Goal: Transaction & Acquisition: Purchase product/service

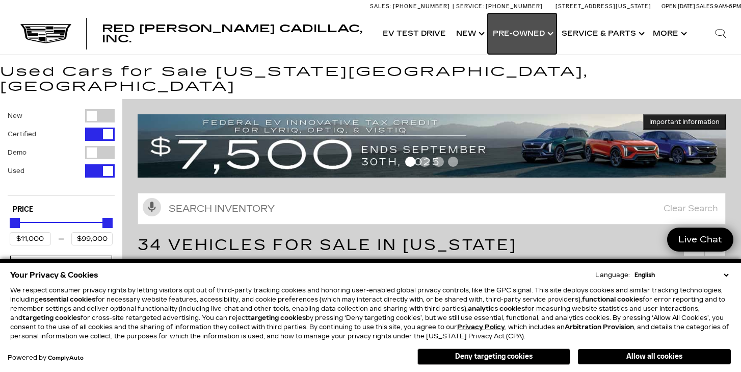
click at [519, 40] on link "Show Pre-Owned" at bounding box center [522, 33] width 69 height 41
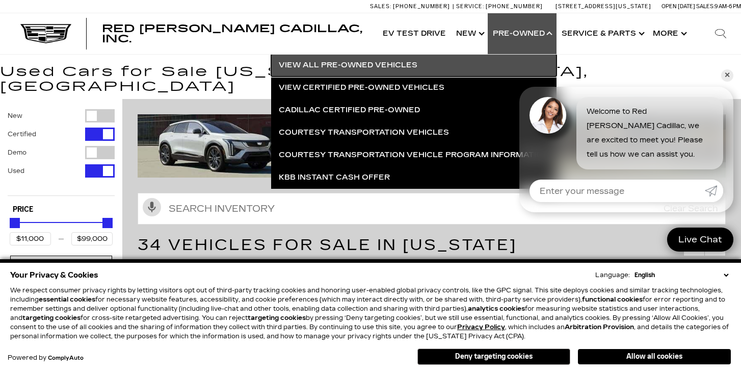
click at [402, 62] on link "View All Pre-Owned Vehicles" at bounding box center [413, 65] width 285 height 22
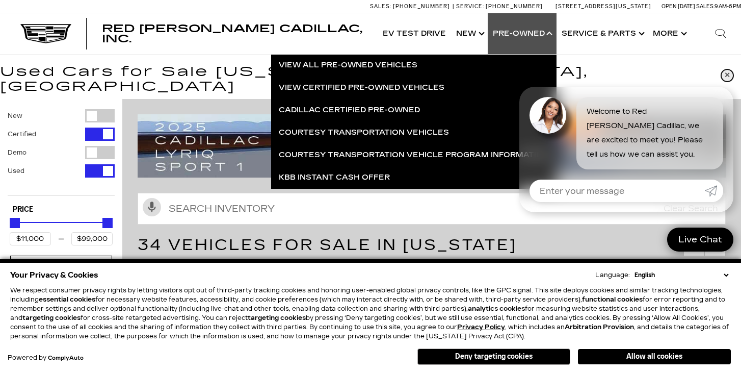
click at [723, 71] on link "✕" at bounding box center [727, 75] width 12 height 12
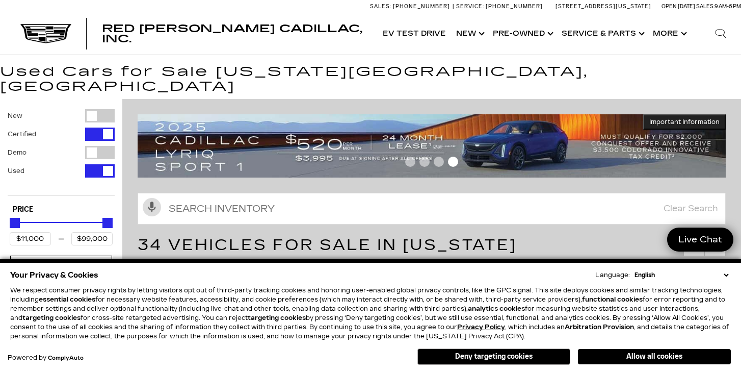
scroll to position [33, 0]
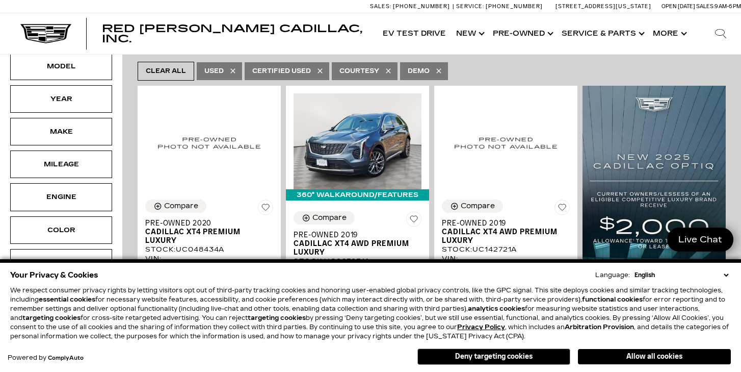
scroll to position [176, 0]
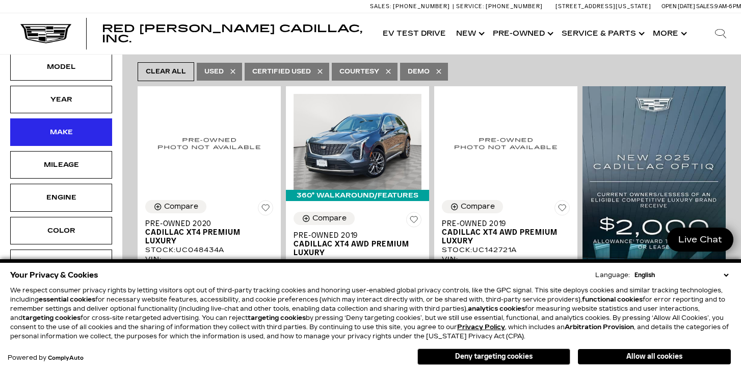
click at [107, 137] on div "Make" at bounding box center [61, 132] width 102 height 28
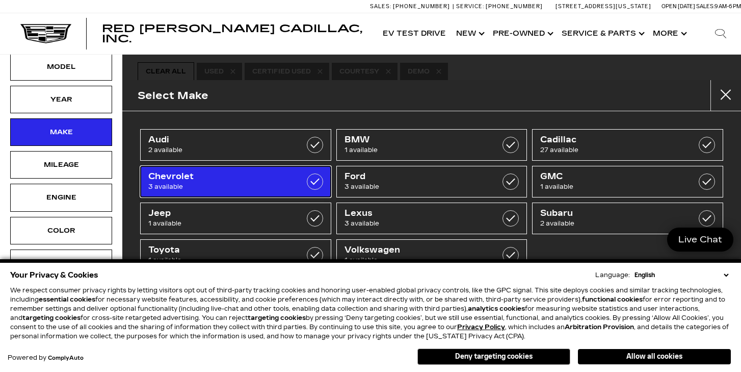
click at [280, 174] on span "Chevrolet" at bounding box center [222, 176] width 148 height 10
type input "$29,000"
type input "$61,500"
checkbox input "true"
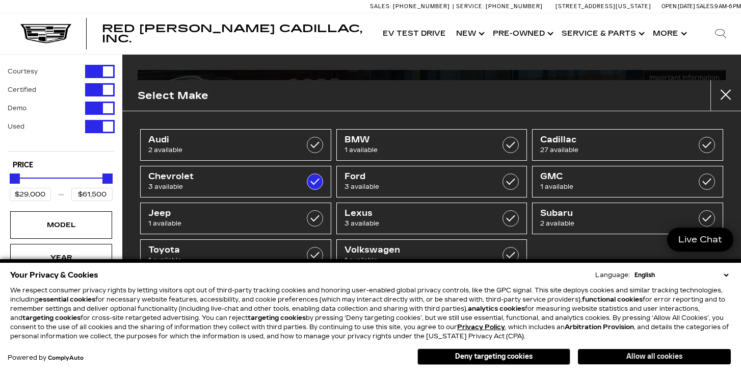
click at [623, 360] on button "Allow all cookies" at bounding box center [654, 356] width 153 height 15
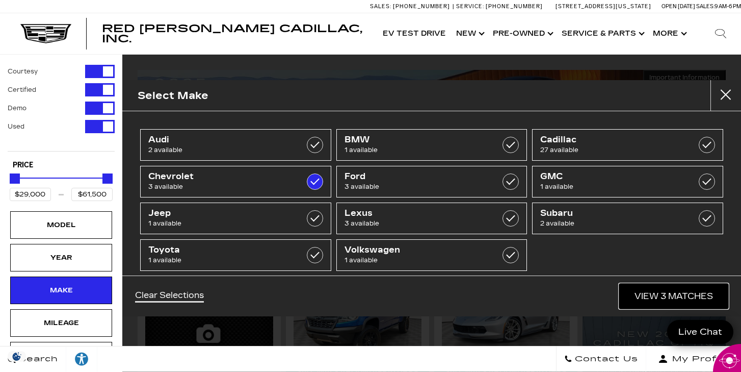
click at [644, 302] on link "View 3 Matches" at bounding box center [673, 295] width 109 height 25
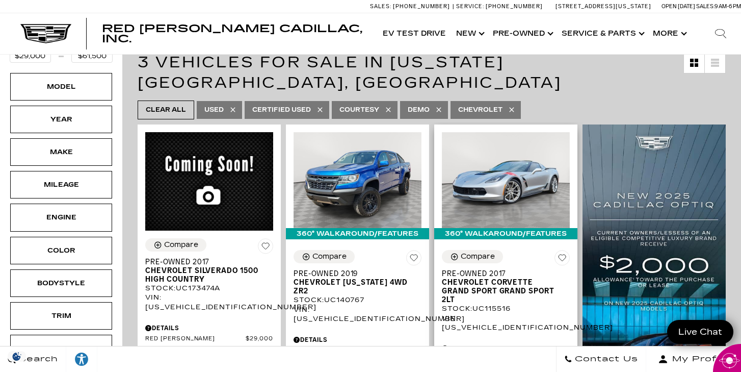
scroll to position [140, 0]
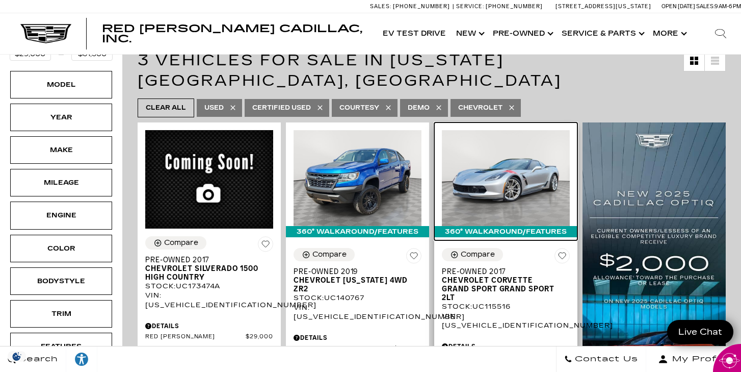
click at [505, 173] on img at bounding box center [506, 178] width 128 height 96
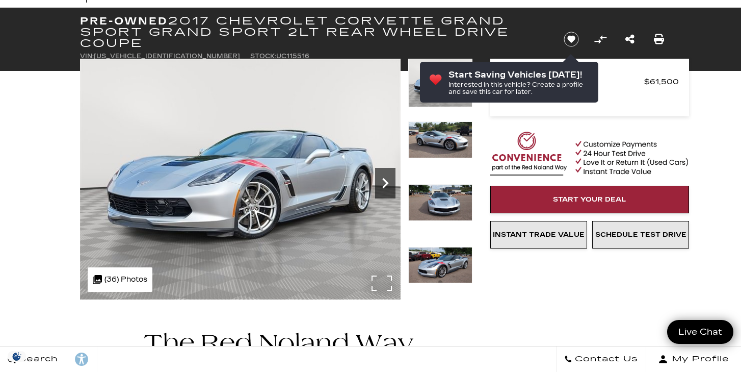
click at [386, 182] on icon "Next" at bounding box center [385, 183] width 6 height 10
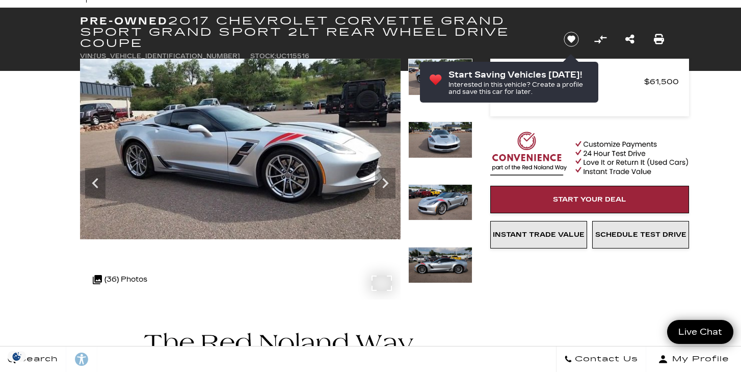
click at [379, 280] on div at bounding box center [240, 179] width 321 height 241
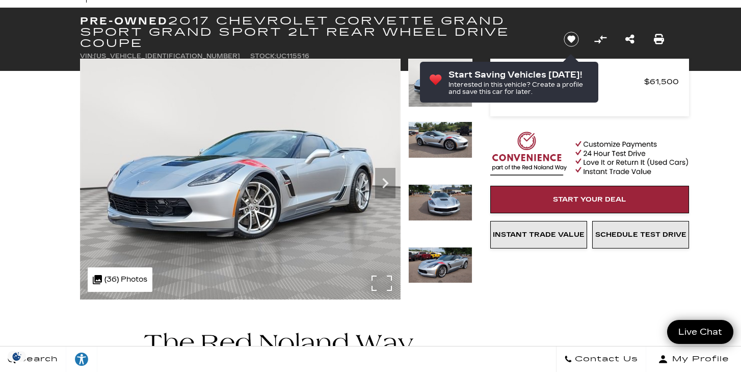
click at [380, 280] on img at bounding box center [240, 179] width 321 height 241
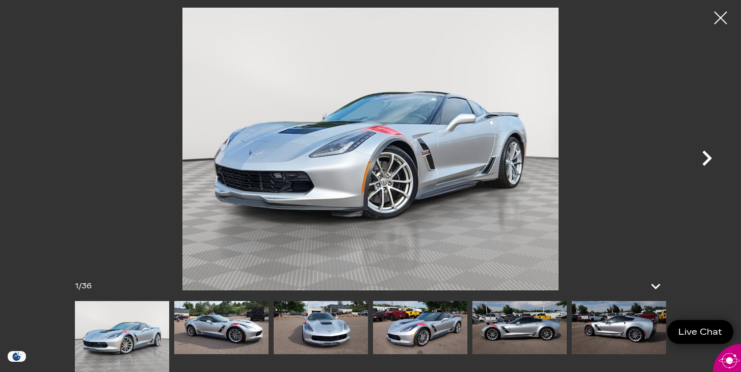
click at [707, 156] on icon "Next" at bounding box center [707, 157] width 10 height 15
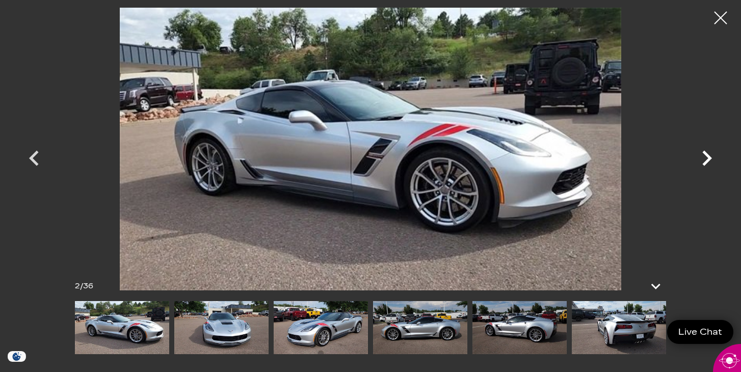
click at [707, 156] on icon "Next" at bounding box center [707, 157] width 10 height 15
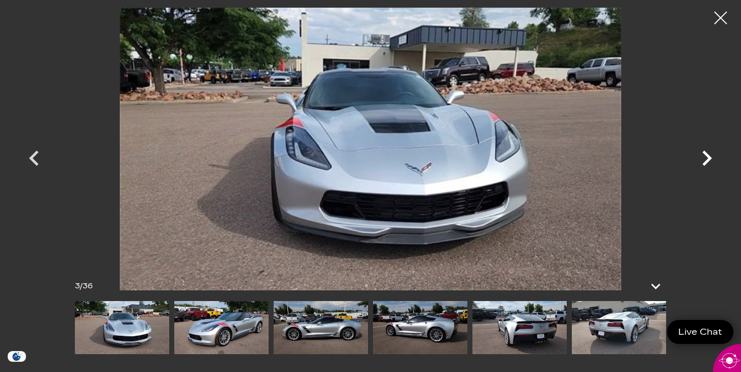
click at [707, 156] on icon "Next" at bounding box center [707, 157] width 10 height 15
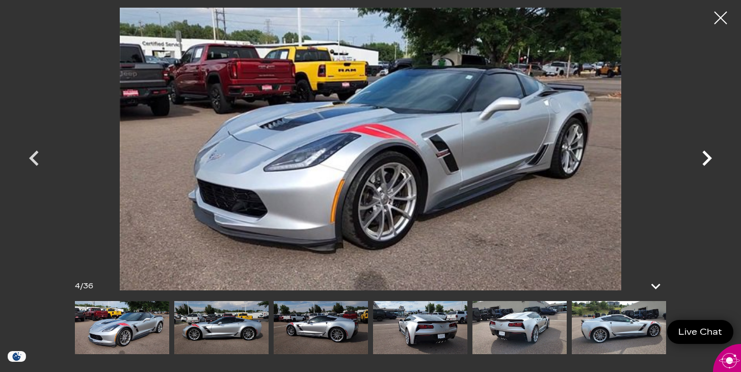
click at [707, 156] on icon "Next" at bounding box center [707, 157] width 10 height 15
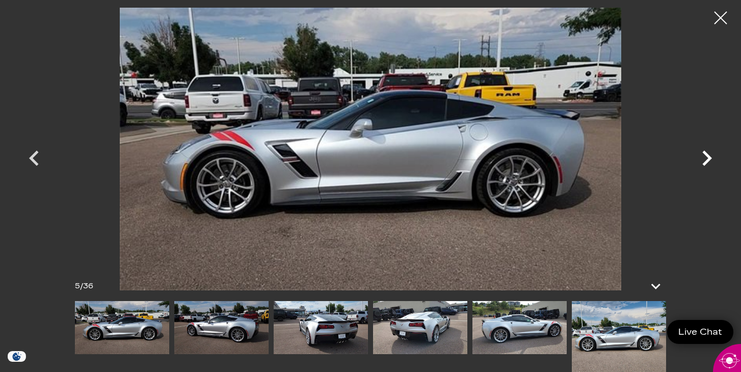
click at [707, 156] on icon "Next" at bounding box center [707, 157] width 10 height 15
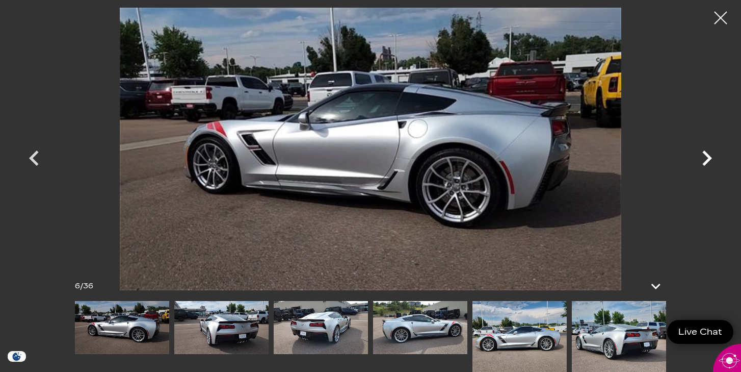
click at [707, 156] on icon "Next" at bounding box center [707, 157] width 10 height 15
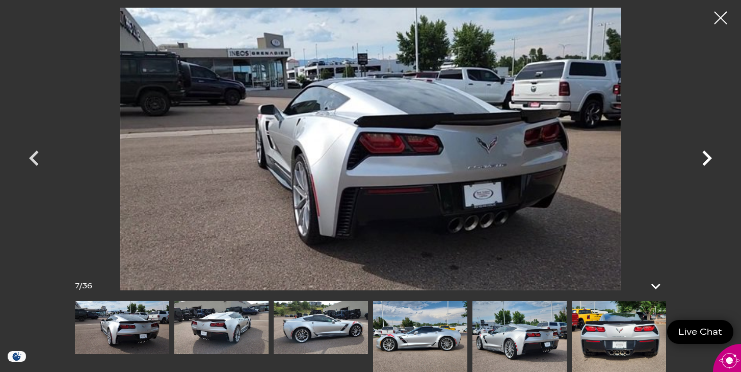
click at [707, 156] on icon "Next" at bounding box center [707, 157] width 10 height 15
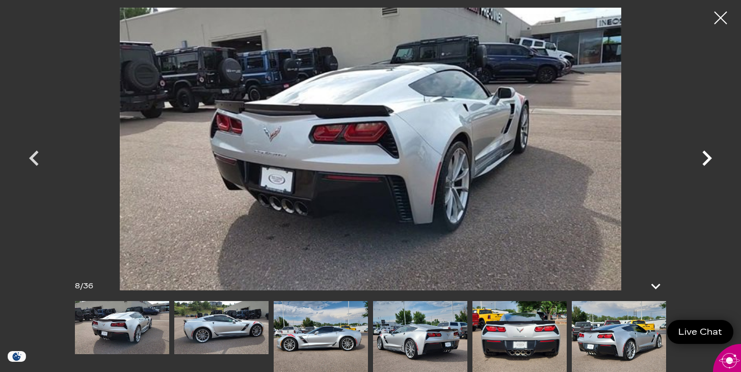
click at [707, 156] on icon "Next" at bounding box center [707, 157] width 10 height 15
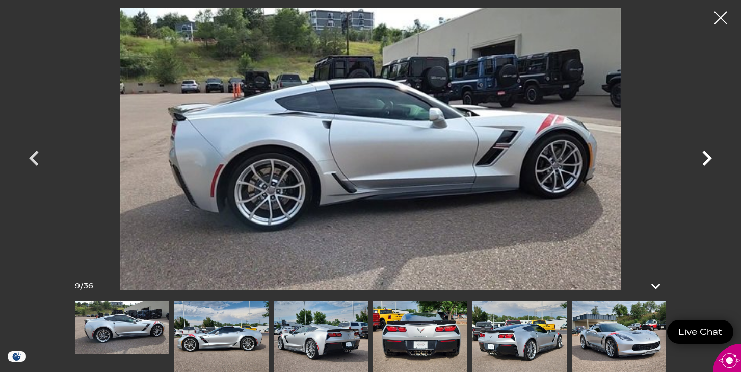
click at [707, 156] on icon "Next" at bounding box center [707, 157] width 10 height 15
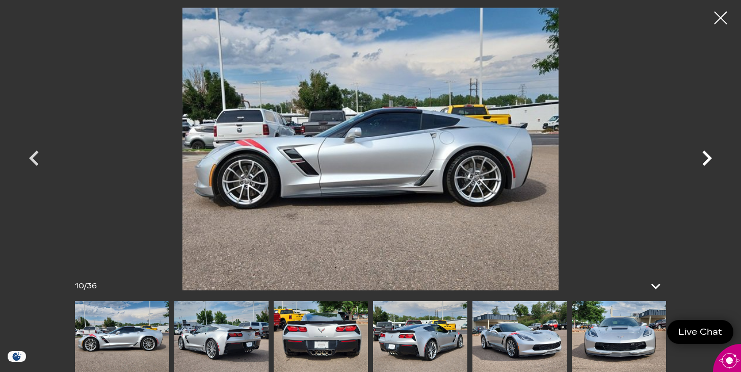
click at [707, 156] on icon "Next" at bounding box center [707, 157] width 10 height 15
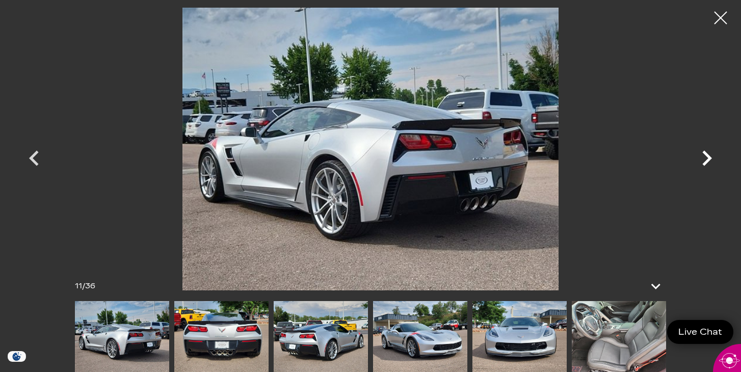
click at [707, 156] on icon "Next" at bounding box center [707, 157] width 10 height 15
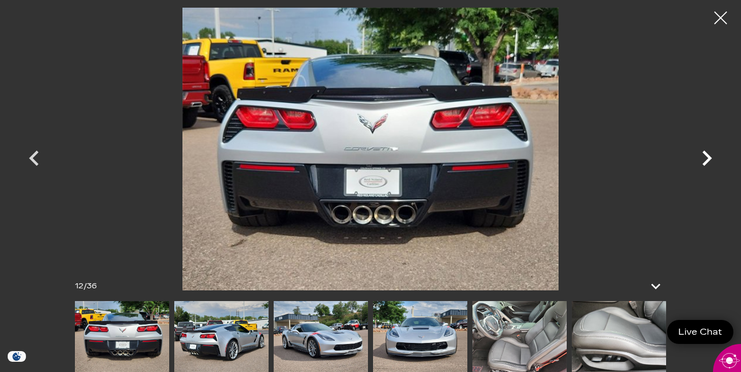
click at [707, 156] on icon "Next" at bounding box center [707, 157] width 10 height 15
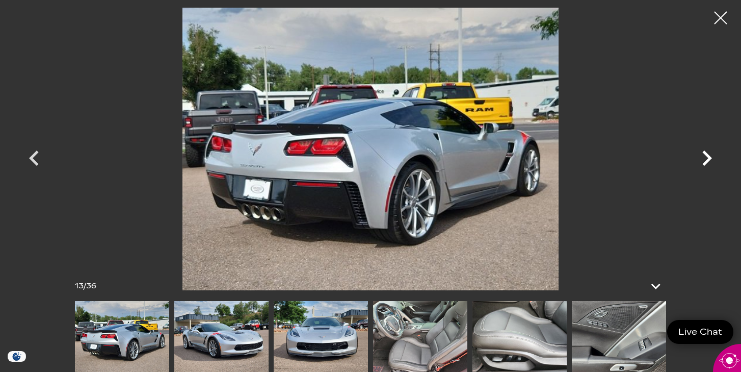
click at [707, 156] on icon "Next" at bounding box center [707, 157] width 10 height 15
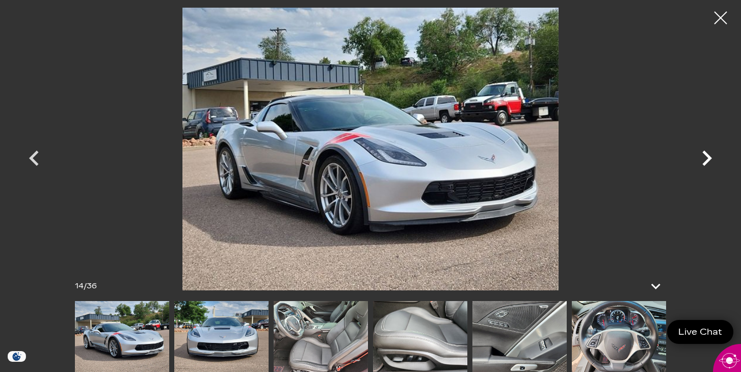
click at [707, 156] on icon "Next" at bounding box center [707, 157] width 10 height 15
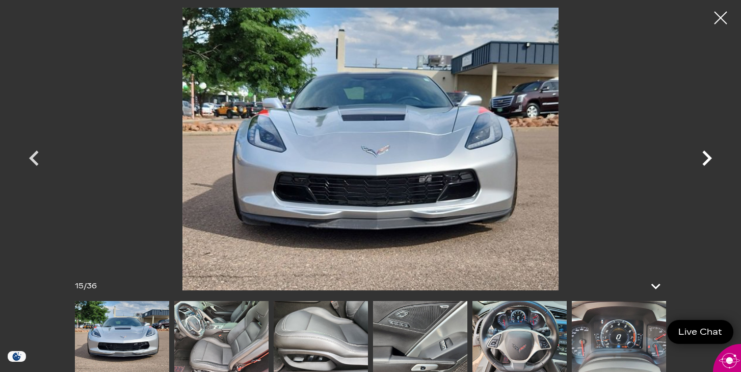
click at [707, 156] on icon "Next" at bounding box center [707, 157] width 10 height 15
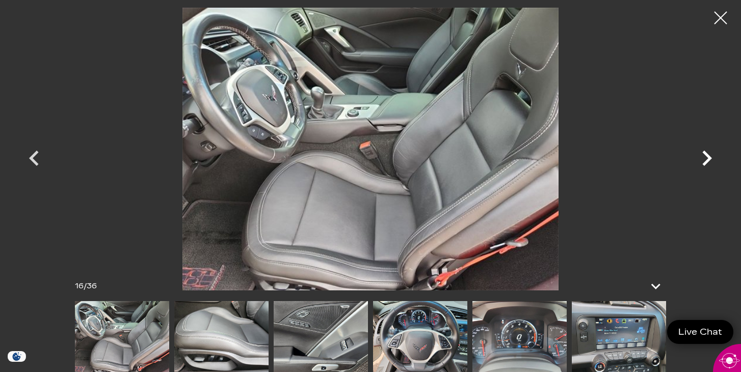
click at [707, 156] on icon "Next" at bounding box center [707, 157] width 10 height 15
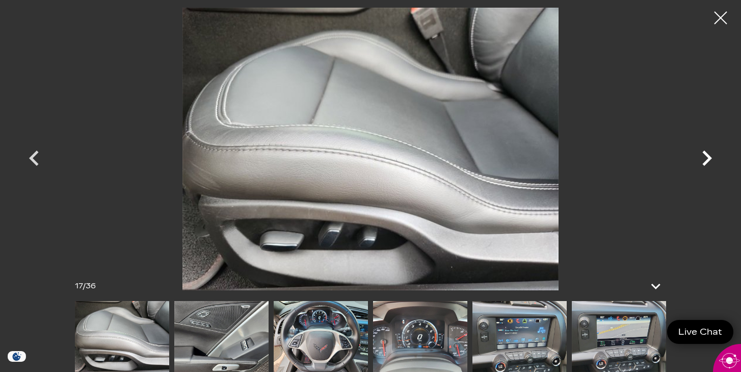
click at [707, 156] on icon "Next" at bounding box center [707, 157] width 10 height 15
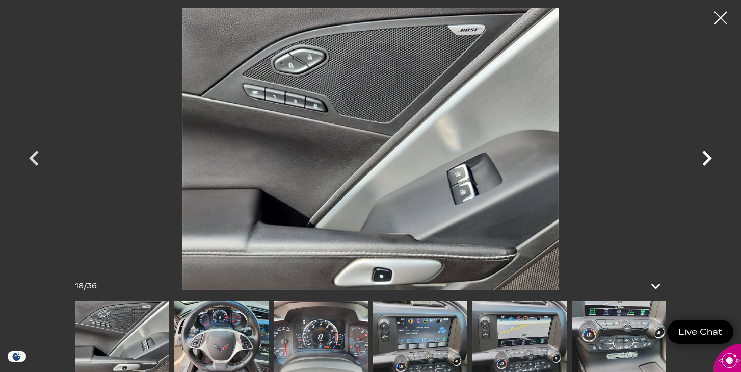
click at [707, 156] on icon "Next" at bounding box center [707, 157] width 10 height 15
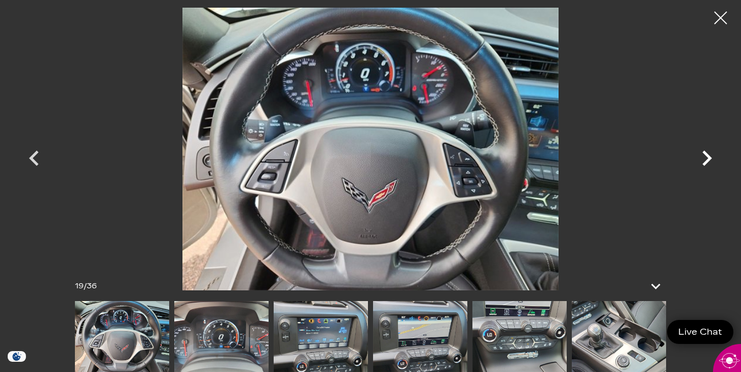
click at [707, 156] on icon "Next" at bounding box center [707, 157] width 10 height 15
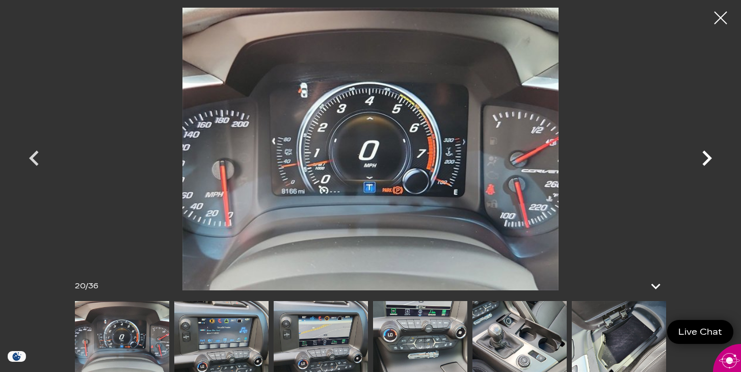
click at [707, 156] on icon "Next" at bounding box center [707, 157] width 10 height 15
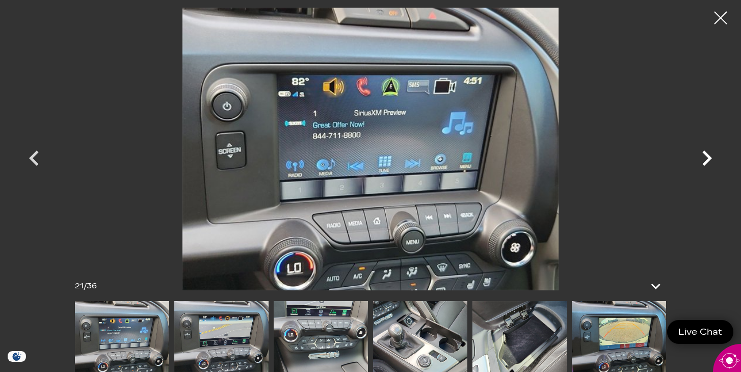
click at [707, 156] on icon "Next" at bounding box center [707, 157] width 10 height 15
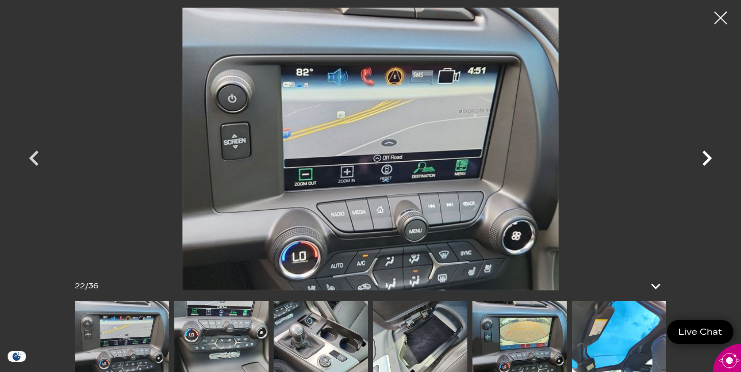
click at [707, 156] on icon "Next" at bounding box center [707, 157] width 10 height 15
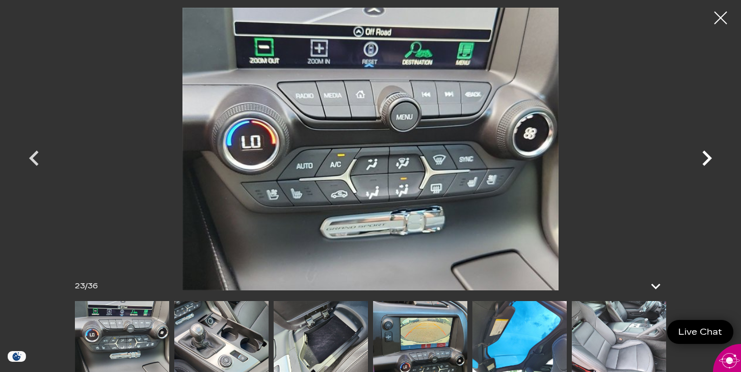
click at [707, 156] on icon "Next" at bounding box center [707, 157] width 10 height 15
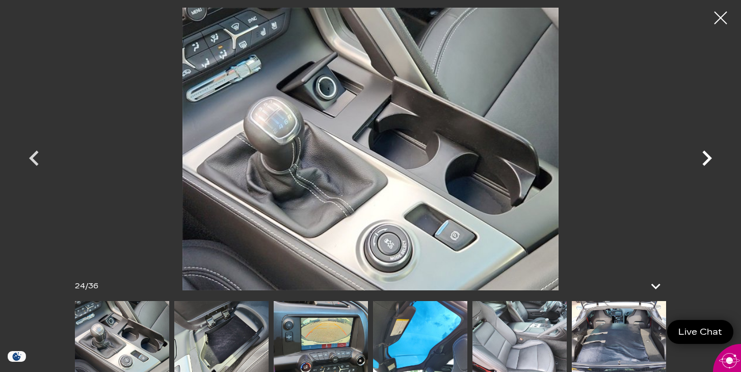
click at [707, 156] on icon "Next" at bounding box center [707, 157] width 10 height 15
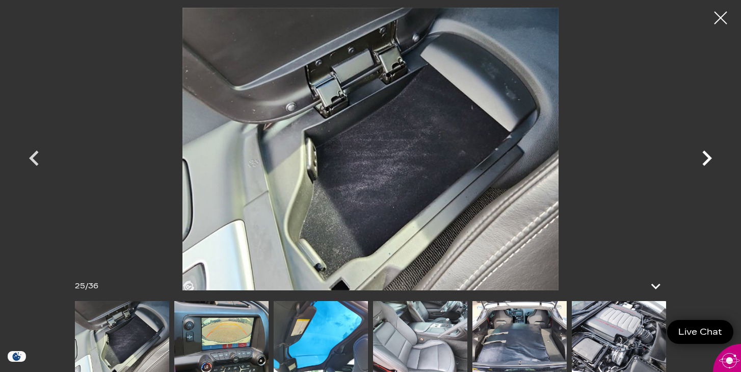
click at [707, 156] on icon "Next" at bounding box center [707, 157] width 10 height 15
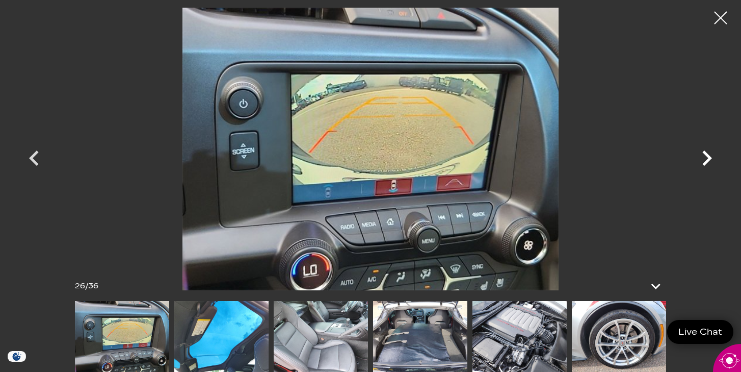
click at [707, 156] on icon "Next" at bounding box center [707, 157] width 10 height 15
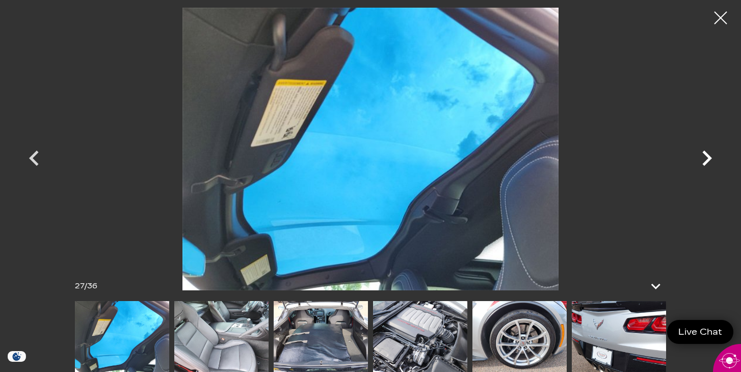
click at [707, 156] on icon "Next" at bounding box center [707, 157] width 10 height 15
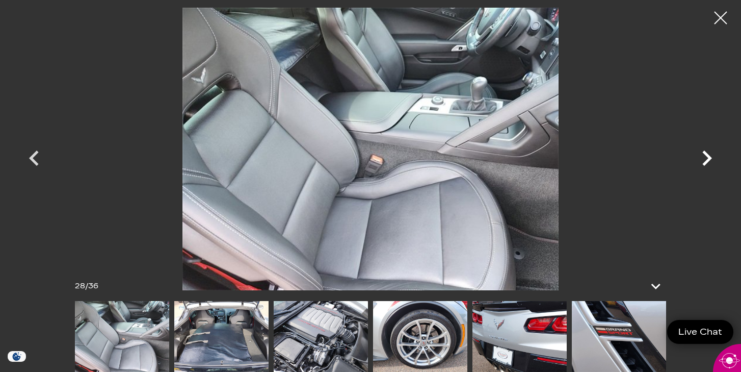
click at [707, 156] on icon "Next" at bounding box center [707, 157] width 10 height 15
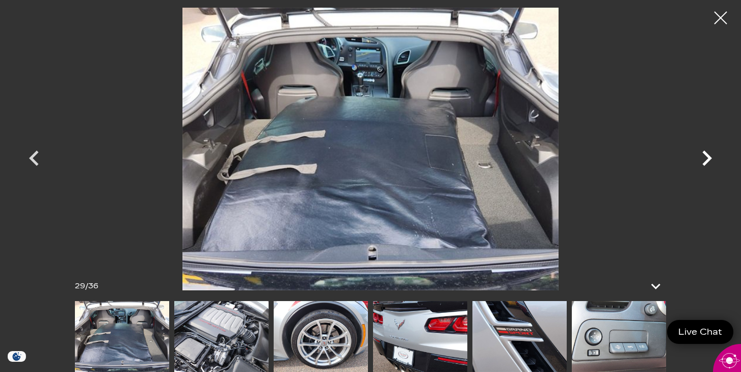
click at [707, 156] on icon "Next" at bounding box center [707, 157] width 10 height 15
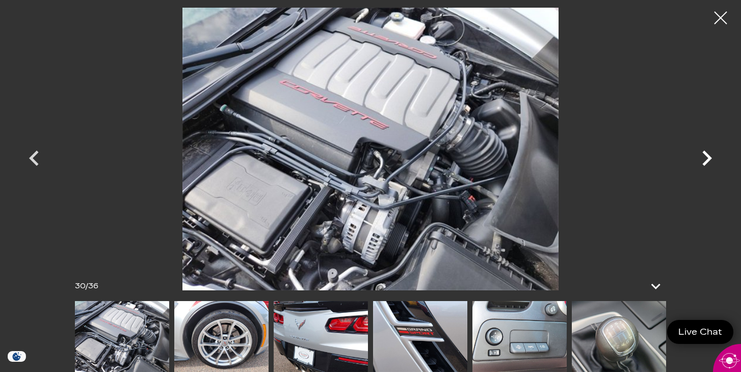
click at [707, 156] on icon "Next" at bounding box center [707, 157] width 10 height 15
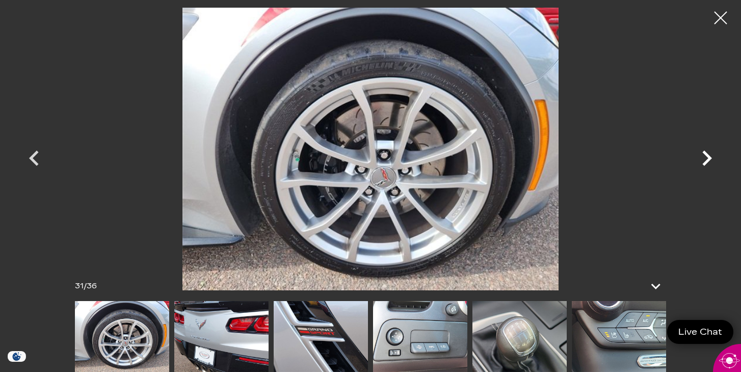
click at [707, 156] on icon "Next" at bounding box center [707, 157] width 10 height 15
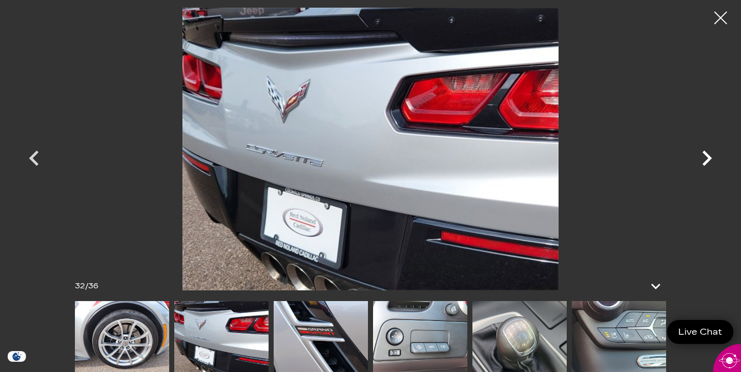
click at [707, 156] on icon "Next" at bounding box center [707, 157] width 10 height 15
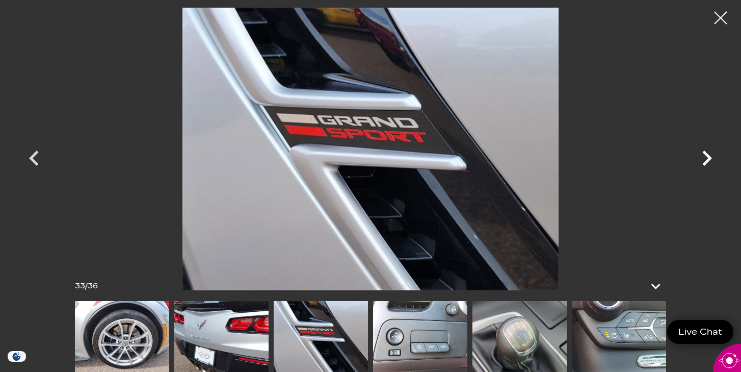
click at [707, 156] on icon "Next" at bounding box center [707, 157] width 10 height 15
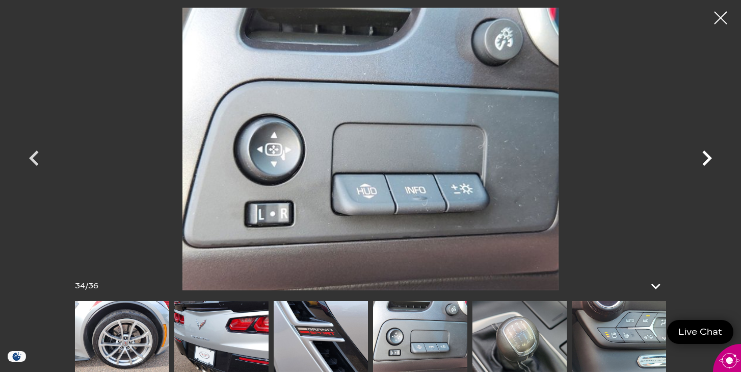
click at [707, 156] on icon "Next" at bounding box center [707, 157] width 10 height 15
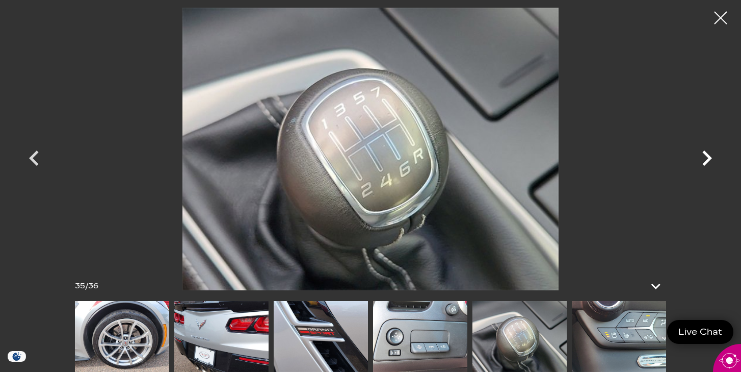
click at [707, 156] on icon "Next" at bounding box center [707, 157] width 10 height 15
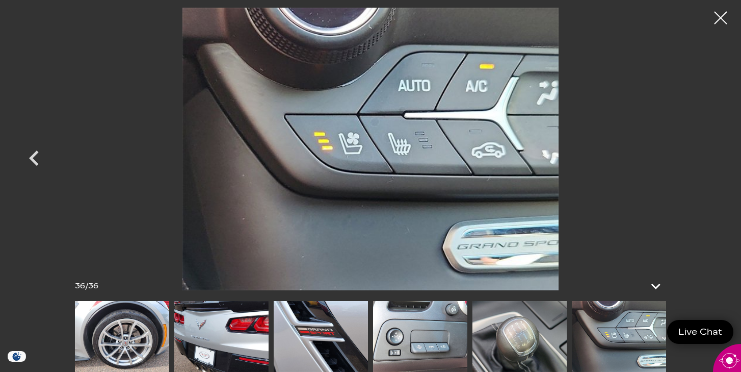
click at [707, 156] on div at bounding box center [371, 149] width 714 height 282
click at [725, 22] on div at bounding box center [720, 18] width 27 height 27
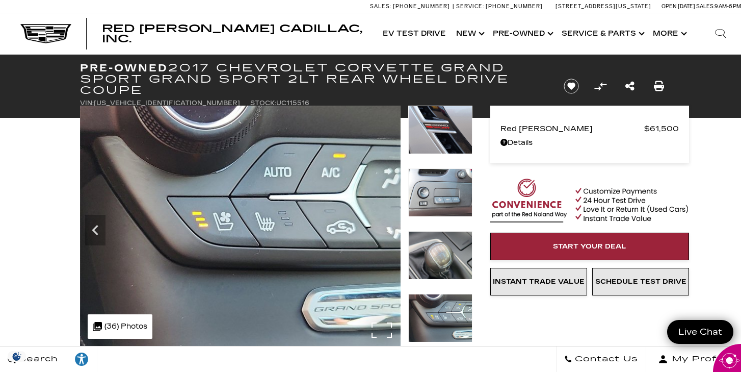
click at [611, 193] on img at bounding box center [589, 201] width 199 height 46
click at [611, 191] on img at bounding box center [589, 201] width 199 height 46
